Goal: Task Accomplishment & Management: Use online tool/utility

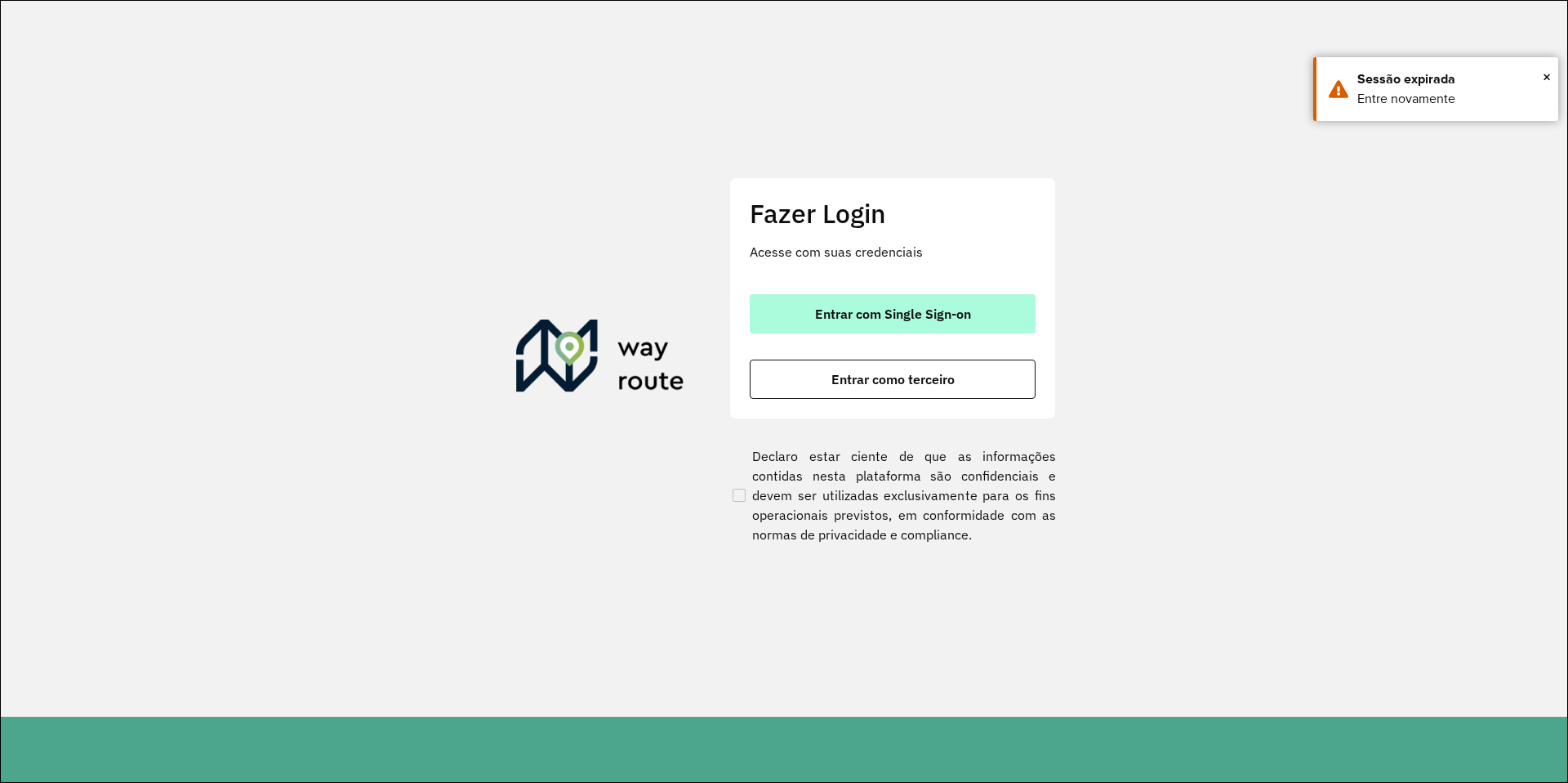
click at [879, 316] on span "Entrar com Single Sign-on" at bounding box center [893, 314] width 156 height 13
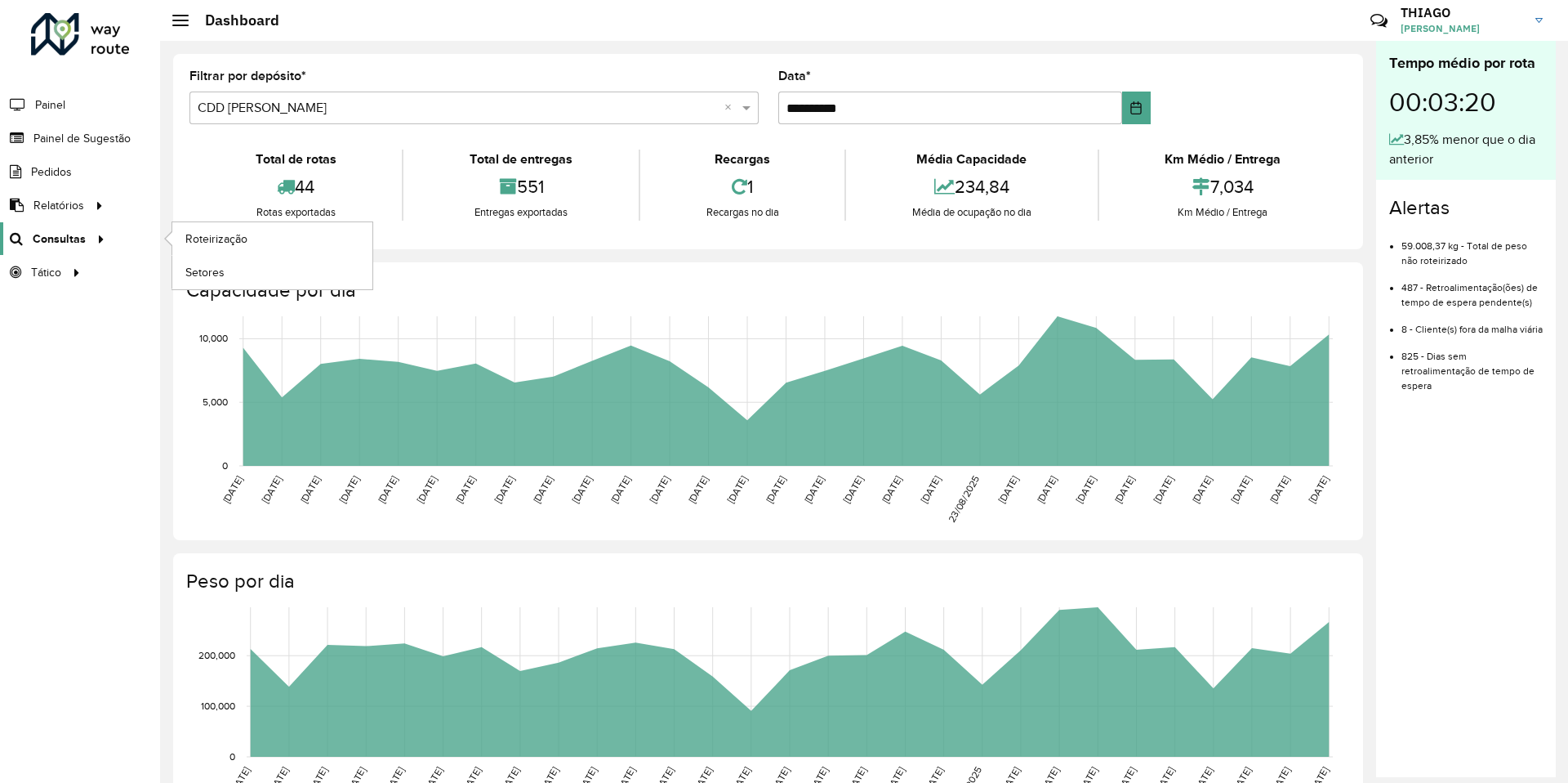
click at [53, 237] on span "Consultas" at bounding box center [59, 239] width 53 height 17
click at [215, 237] on span "Roteirização" at bounding box center [218, 239] width 66 height 17
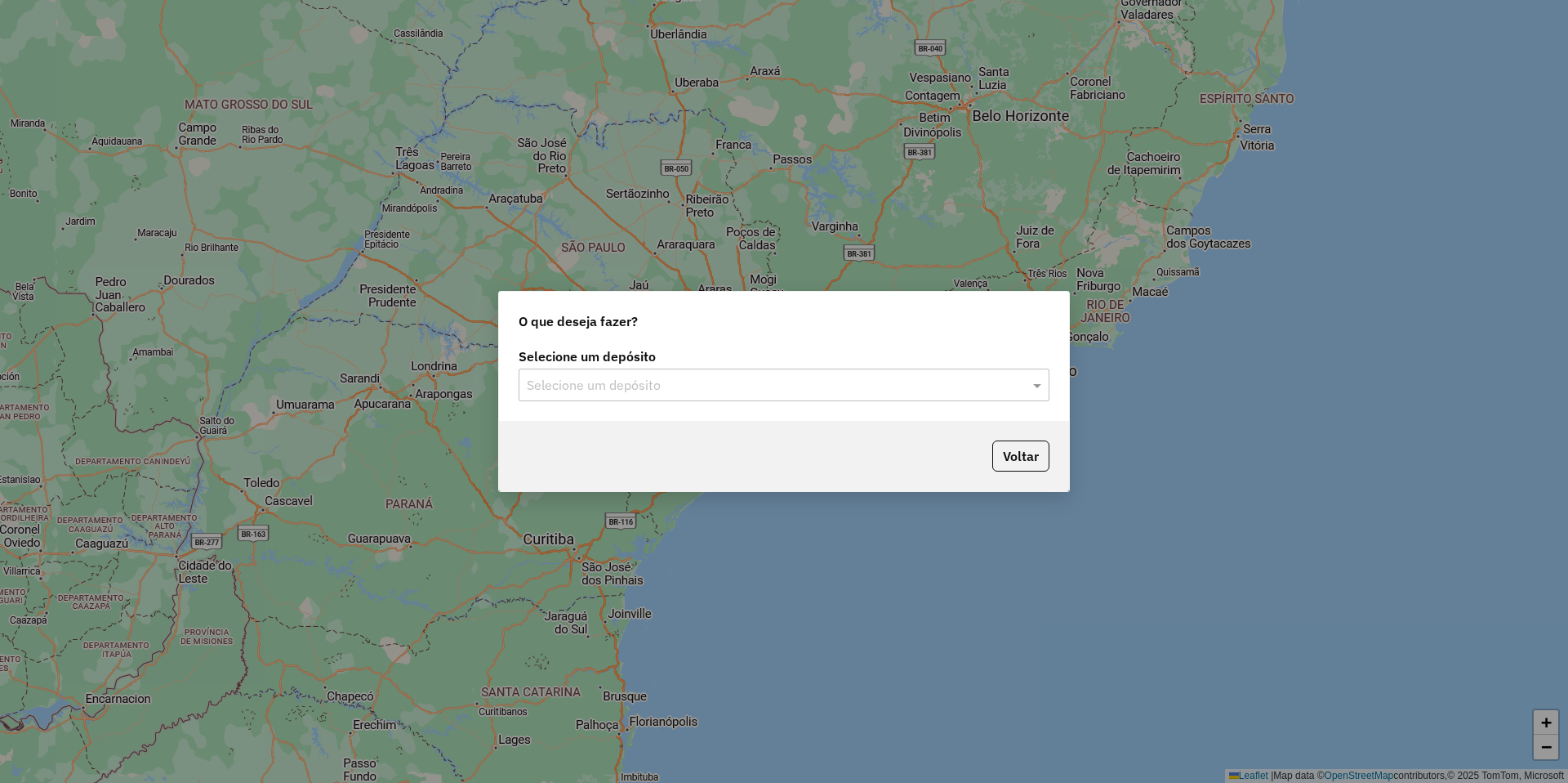
click at [575, 379] on input "text" at bounding box center [767, 386] width 482 height 19
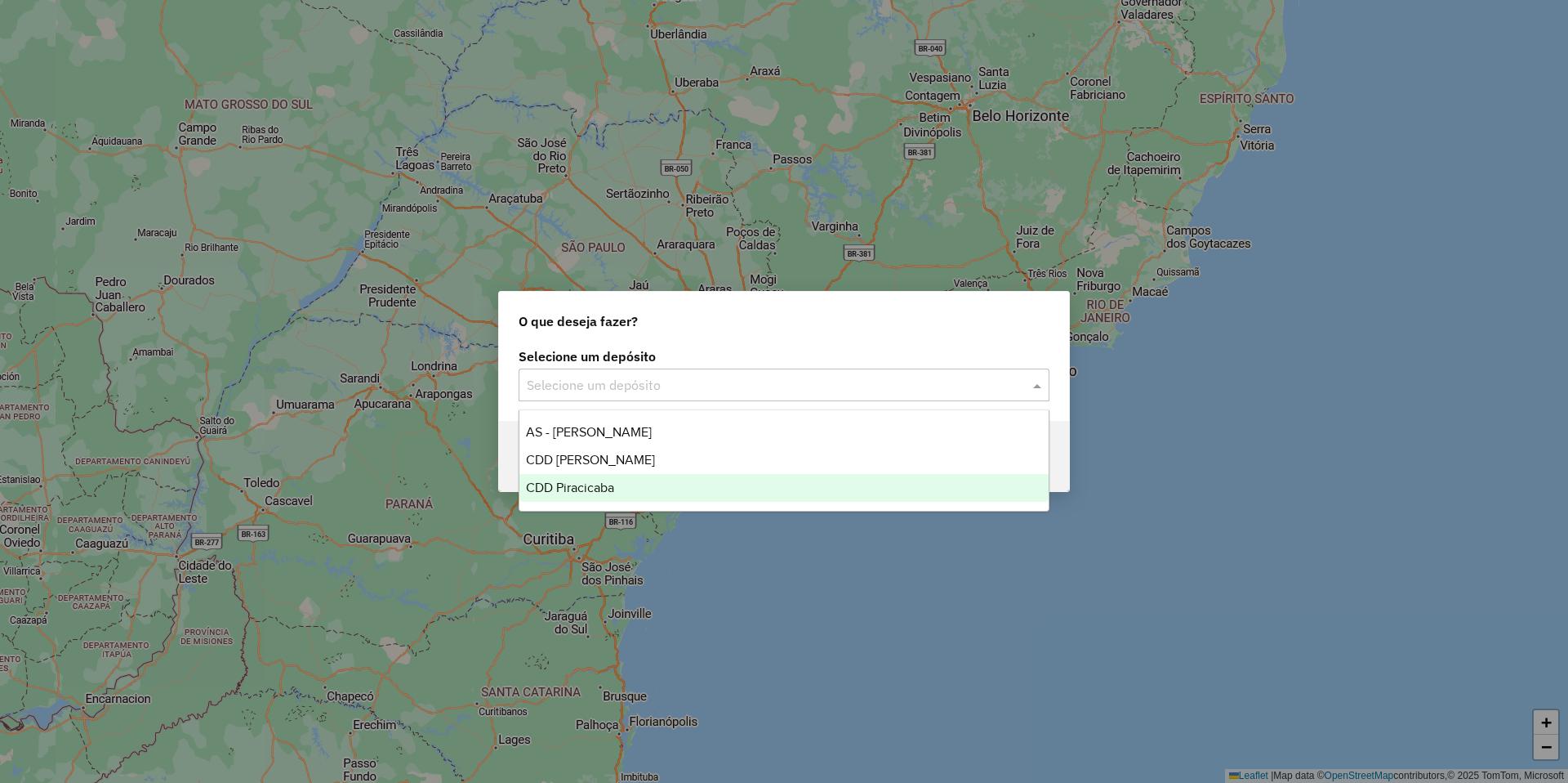
click at [598, 488] on span "CDD Piracicaba" at bounding box center [571, 487] width 88 height 13
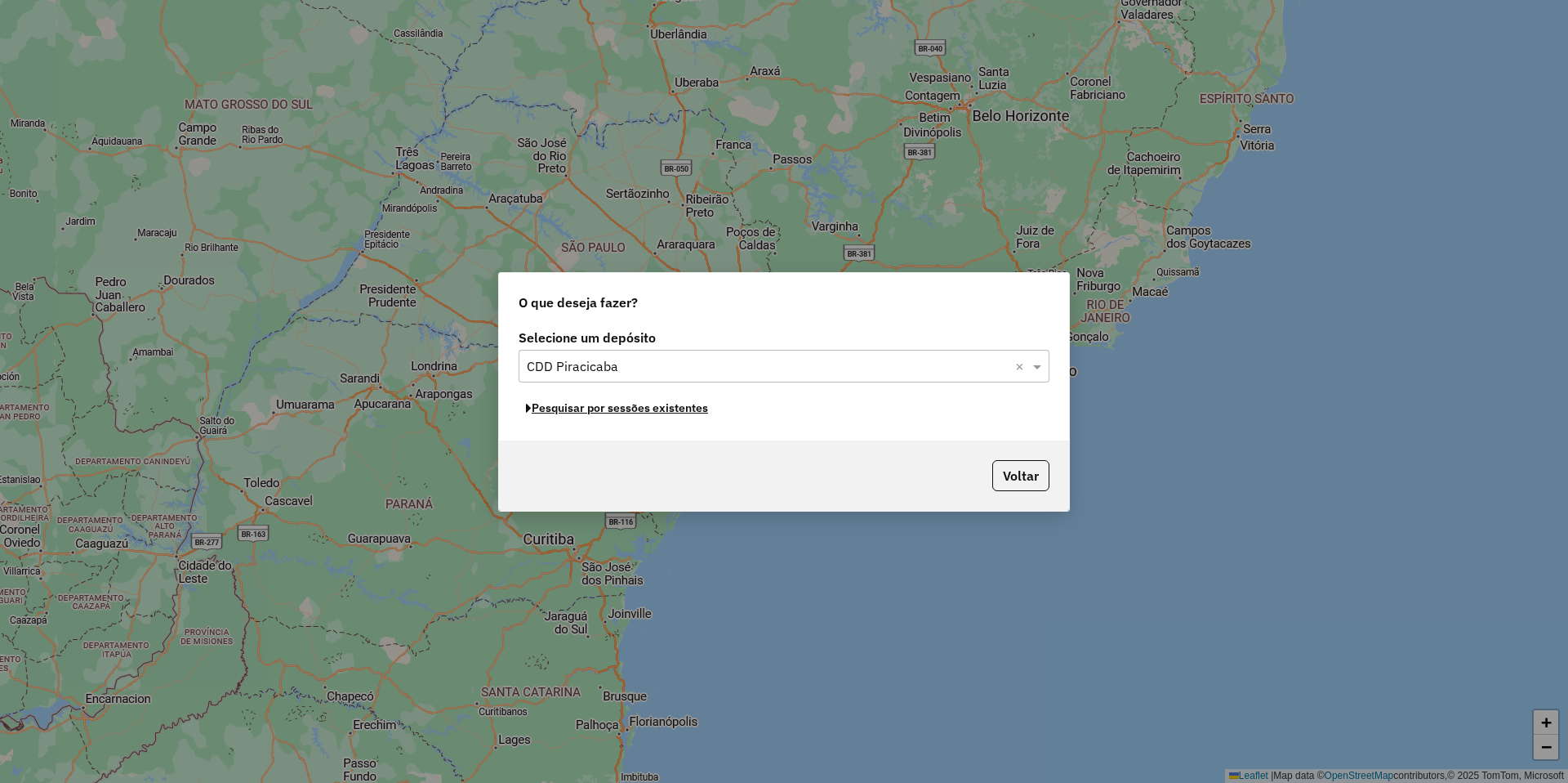
click at [616, 413] on button "Pesquisar por sessões existentes" at bounding box center [617, 408] width 197 height 25
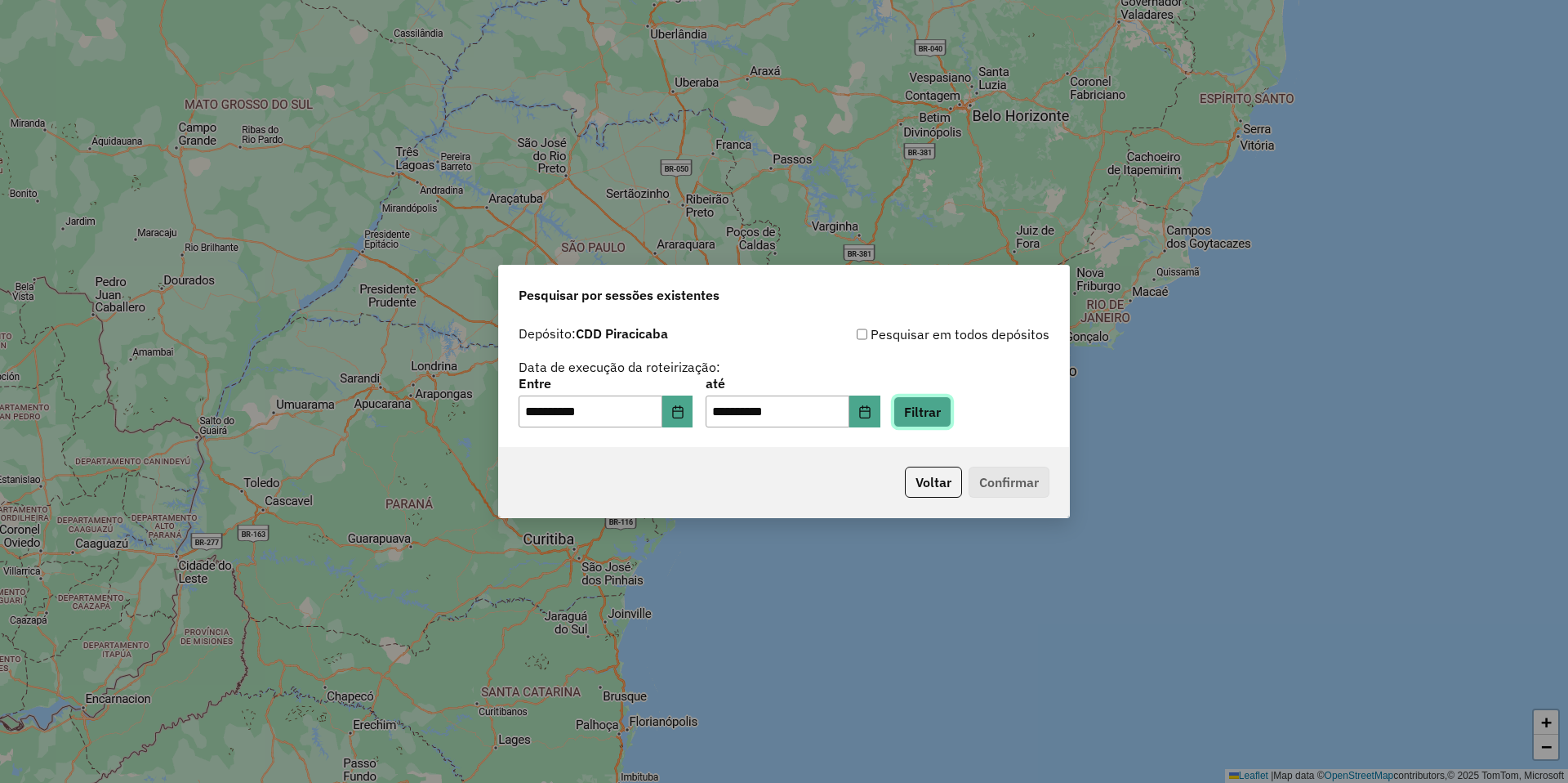
click at [939, 415] on button "Filtrar" at bounding box center [923, 412] width 58 height 31
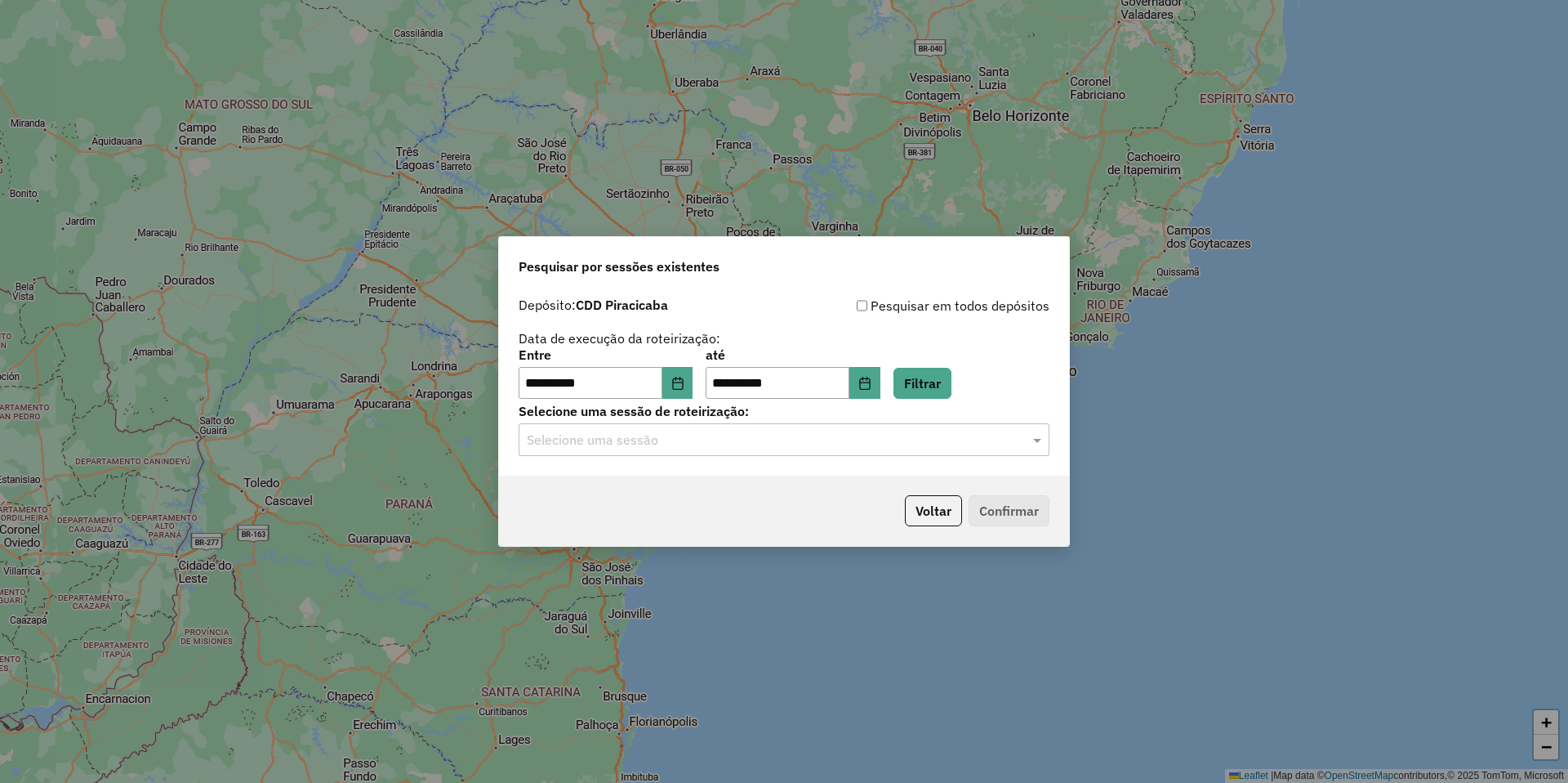
click at [621, 443] on input "text" at bounding box center [767, 440] width 482 height 19
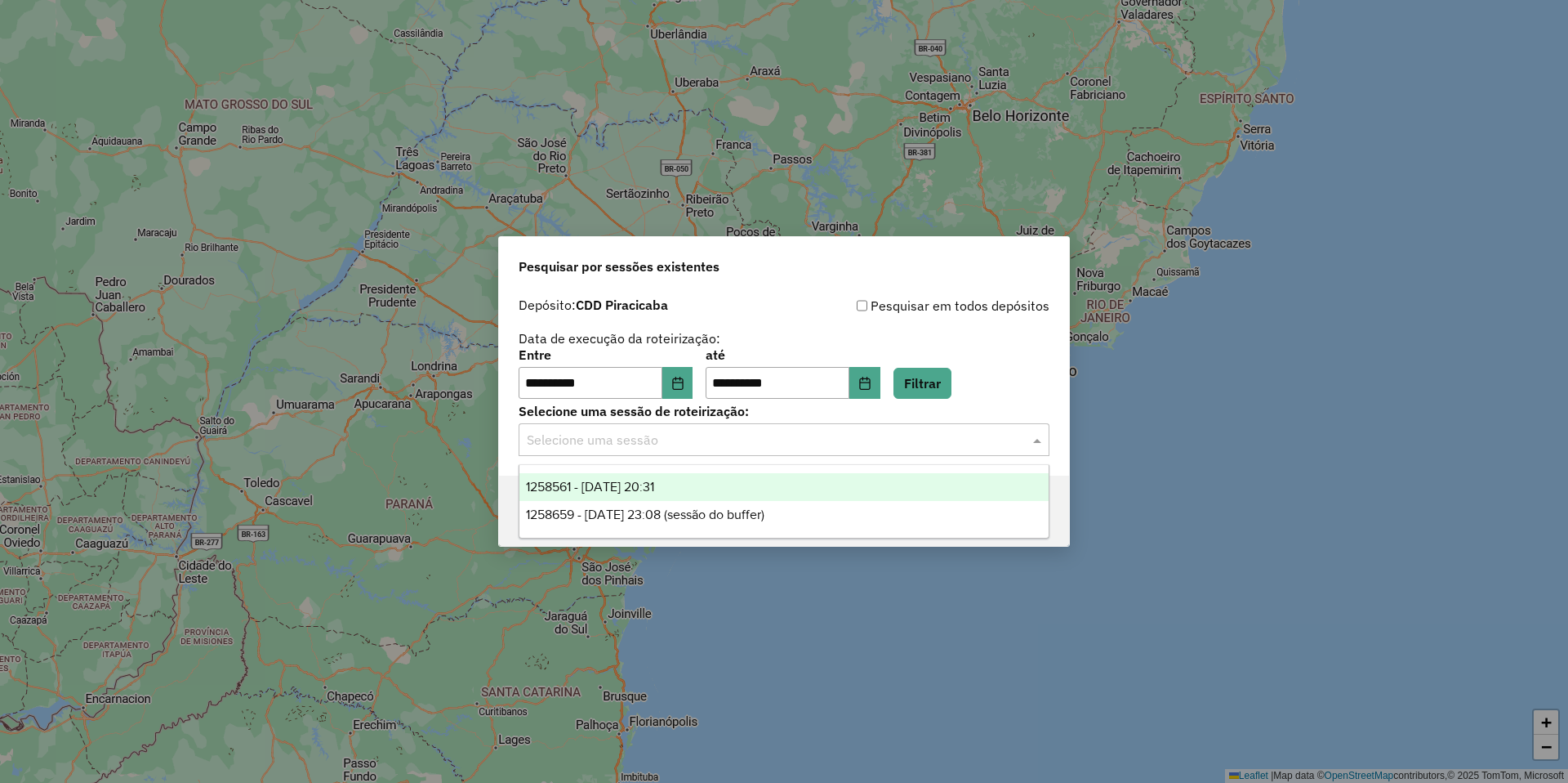
click at [654, 482] on span "1258561 - [DATE] 20:31" at bounding box center [591, 486] width 129 height 13
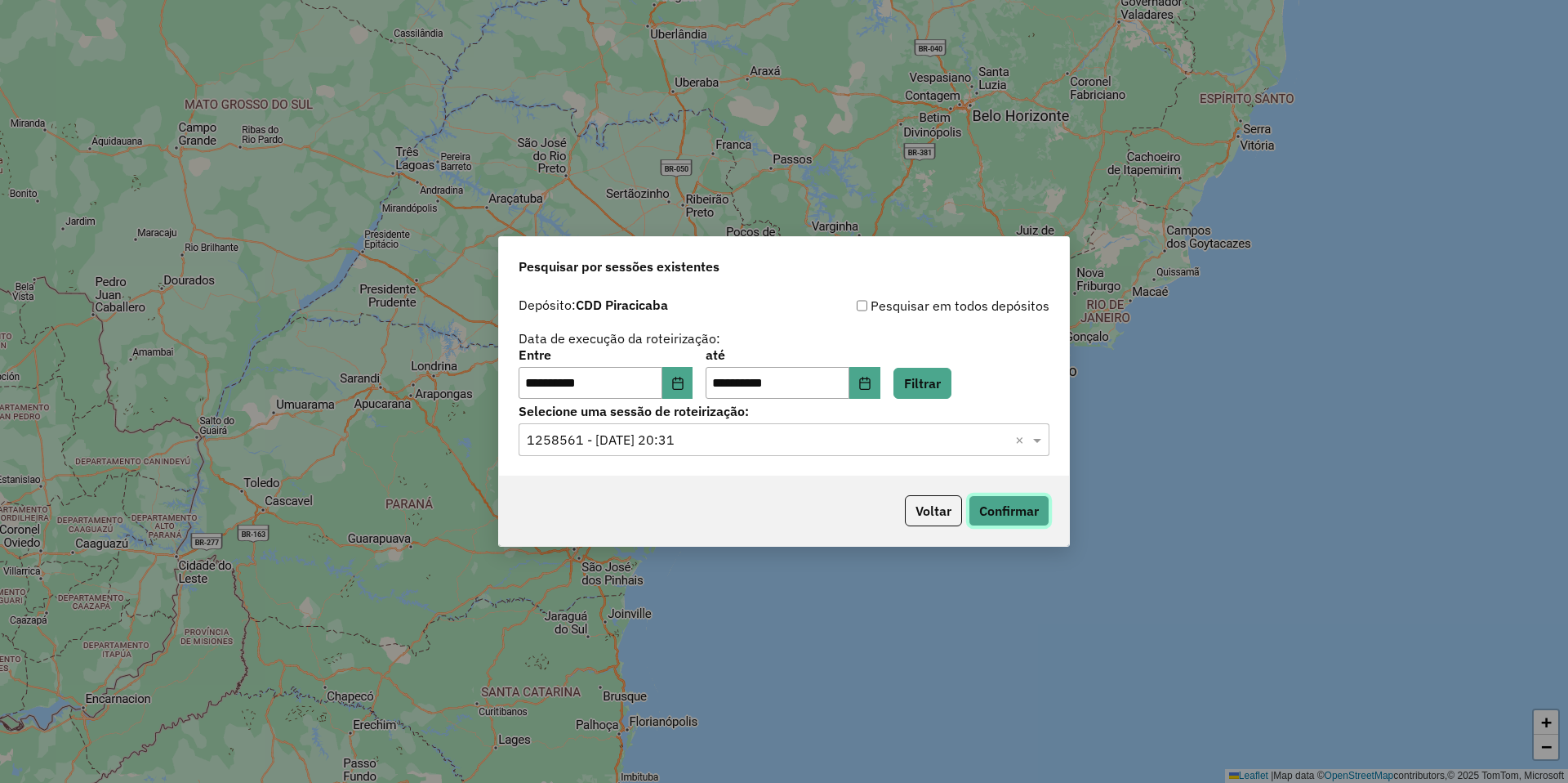
click at [1017, 511] on button "Confirmar" at bounding box center [1009, 510] width 81 height 31
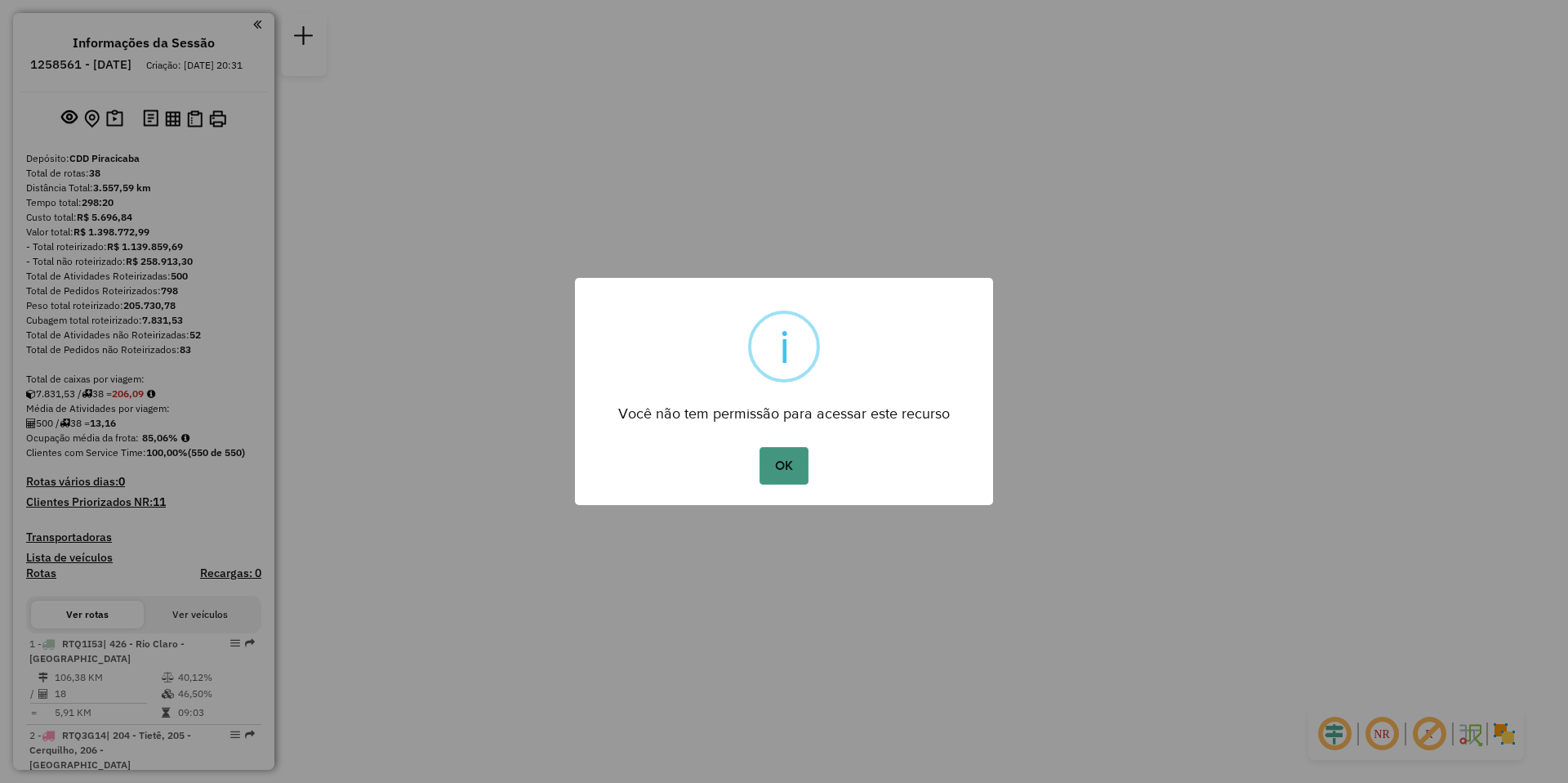
click at [784, 465] on button "OK" at bounding box center [784, 465] width 48 height 37
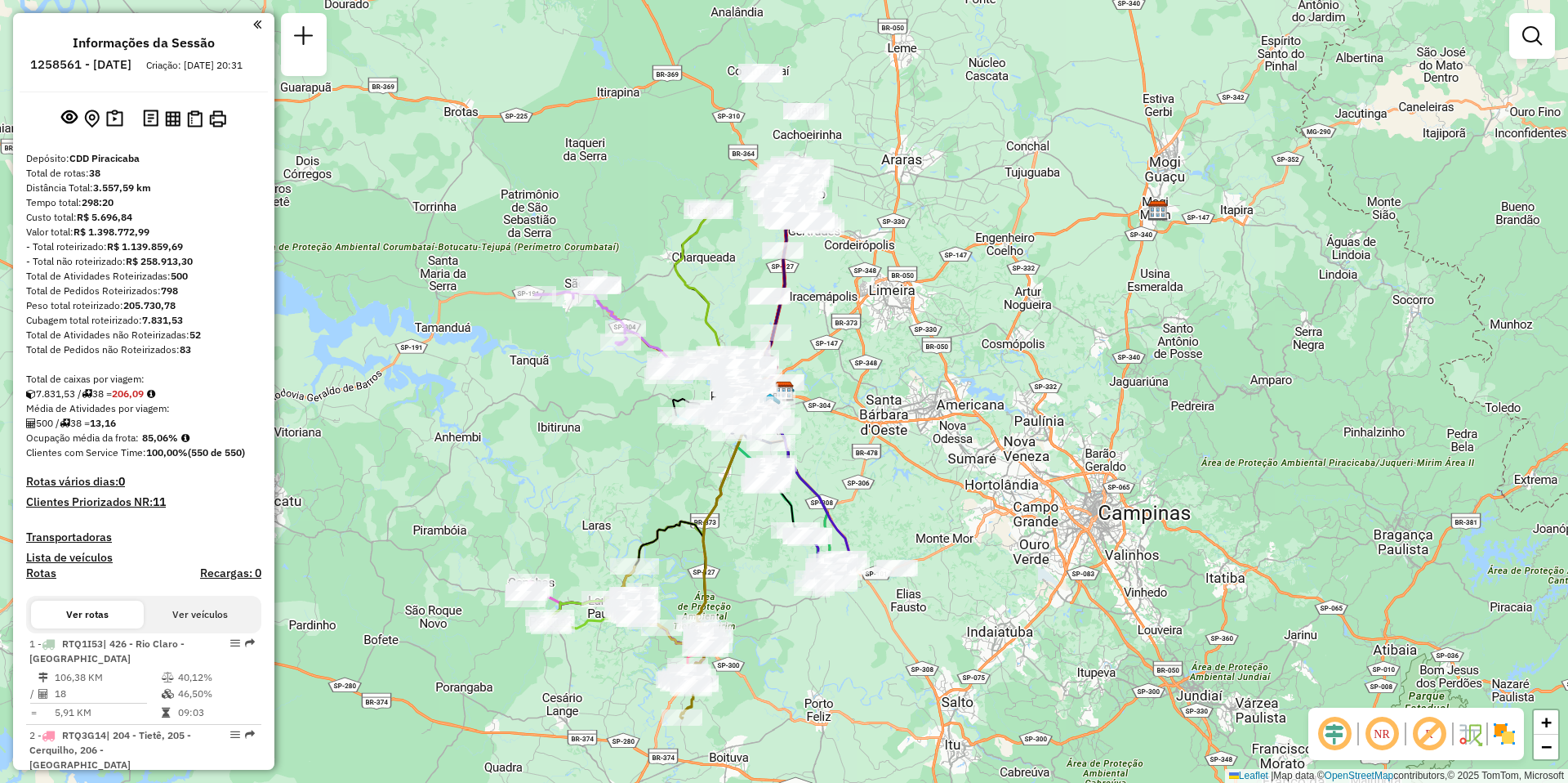
click at [1379, 736] on em at bounding box center [1382, 733] width 39 height 39
